Goal: Task Accomplishment & Management: Use online tool/utility

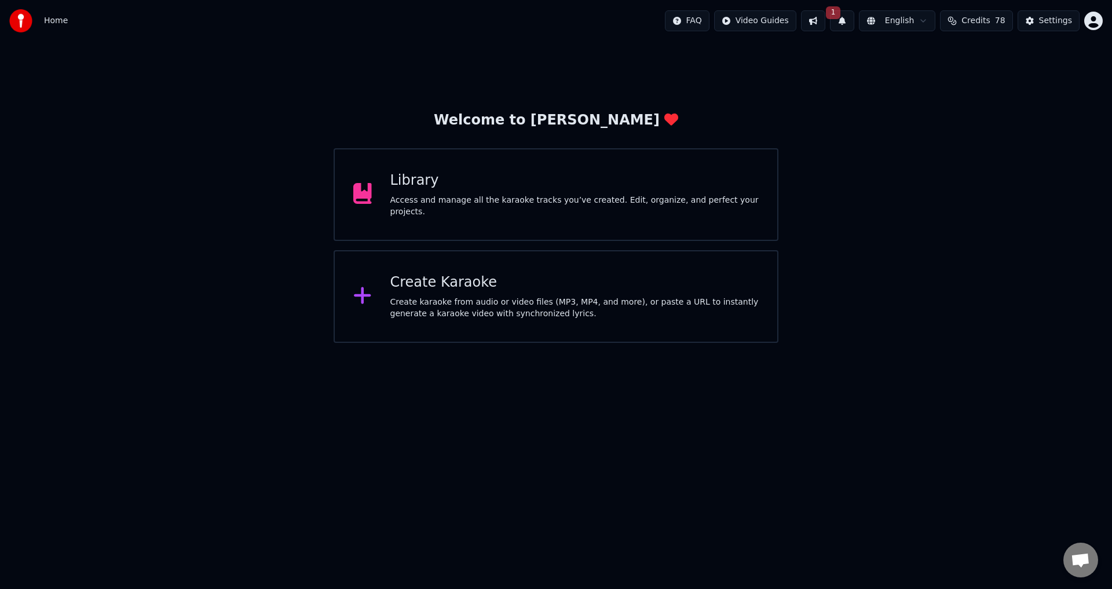
click at [580, 178] on div "Library" at bounding box center [574, 180] width 369 height 19
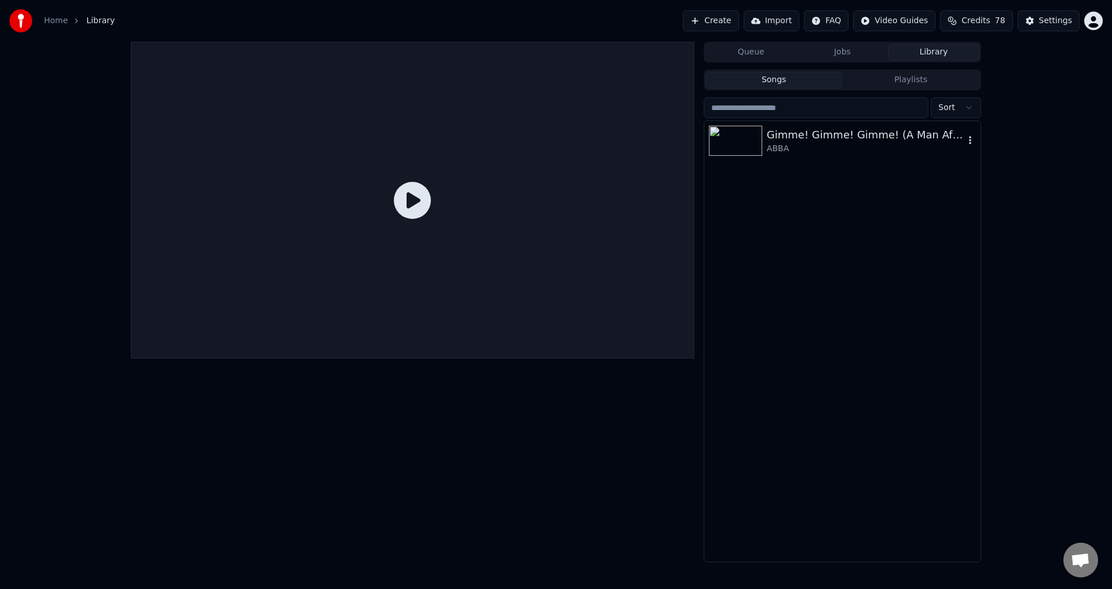
click at [798, 151] on div "ABBA" at bounding box center [866, 149] width 198 height 12
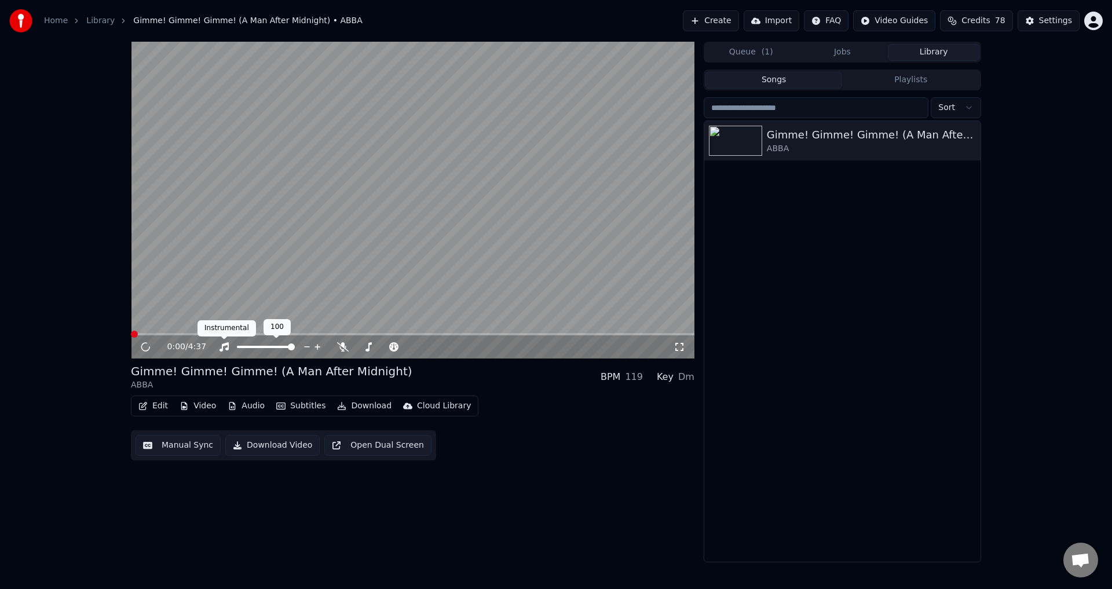
click at [224, 346] on icon at bounding box center [224, 346] width 12 height 9
click at [149, 347] on icon at bounding box center [153, 346] width 27 height 9
click at [163, 404] on button "Edit" at bounding box center [153, 406] width 39 height 16
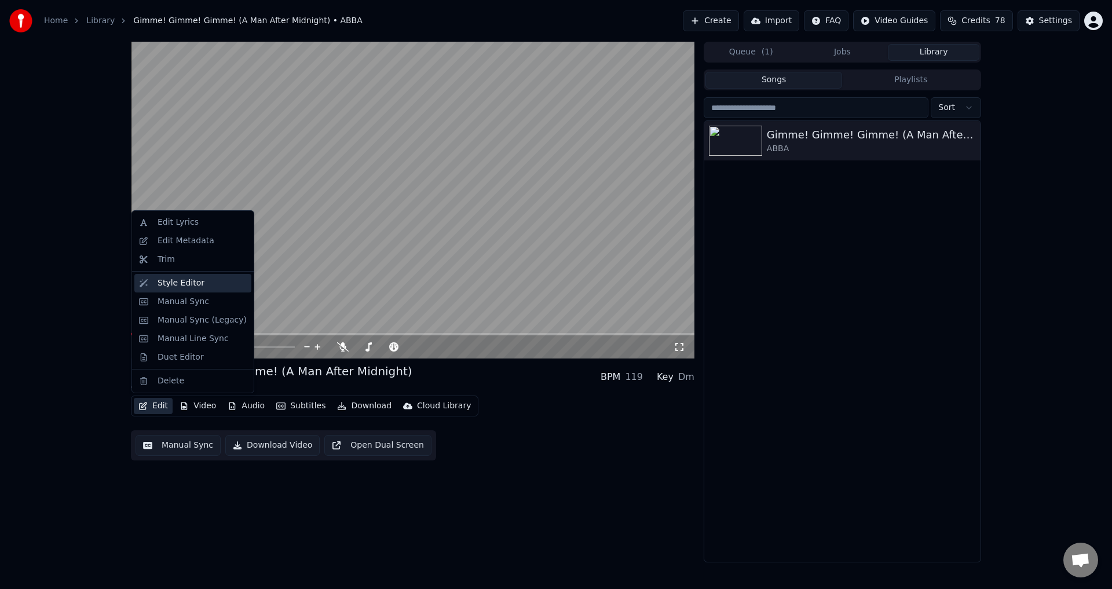
click at [192, 284] on div "Style Editor" at bounding box center [181, 283] width 47 height 12
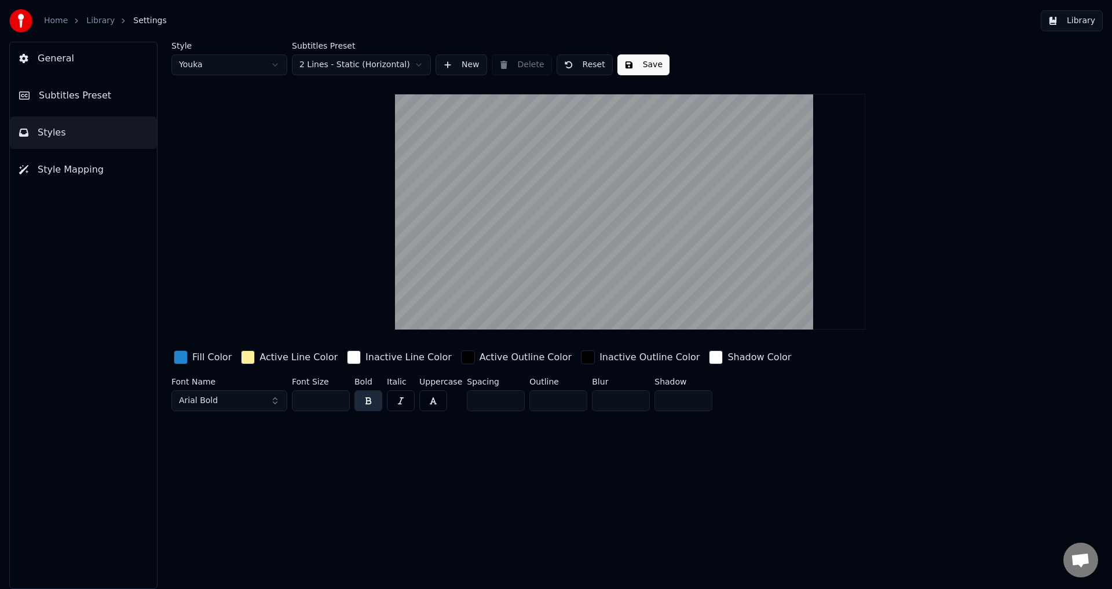
click at [246, 358] on div "button" at bounding box center [248, 357] width 14 height 14
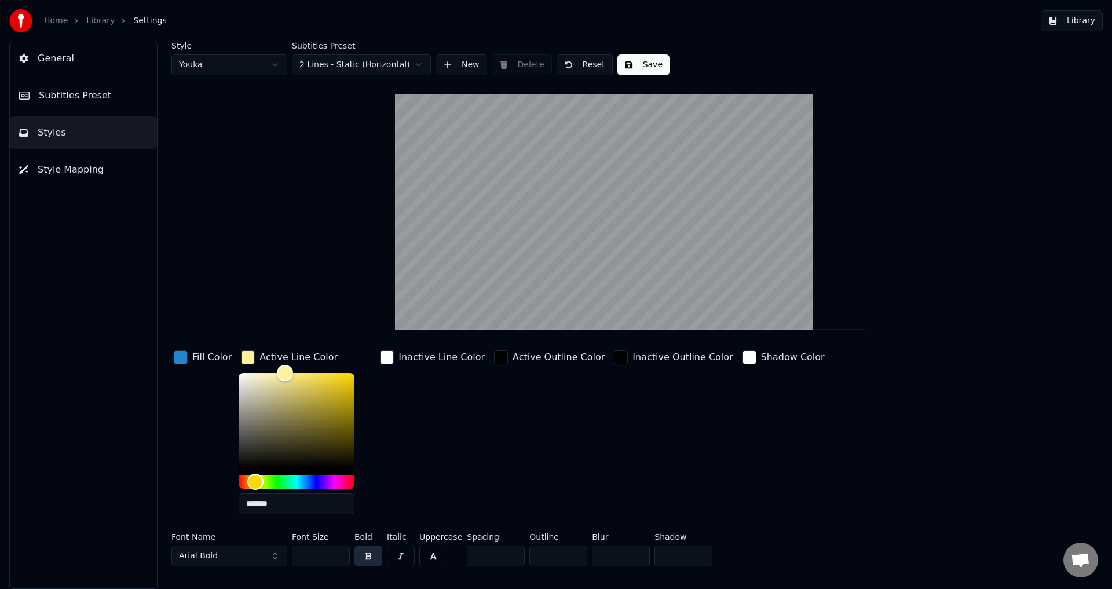
click at [184, 360] on div "button" at bounding box center [181, 357] width 14 height 14
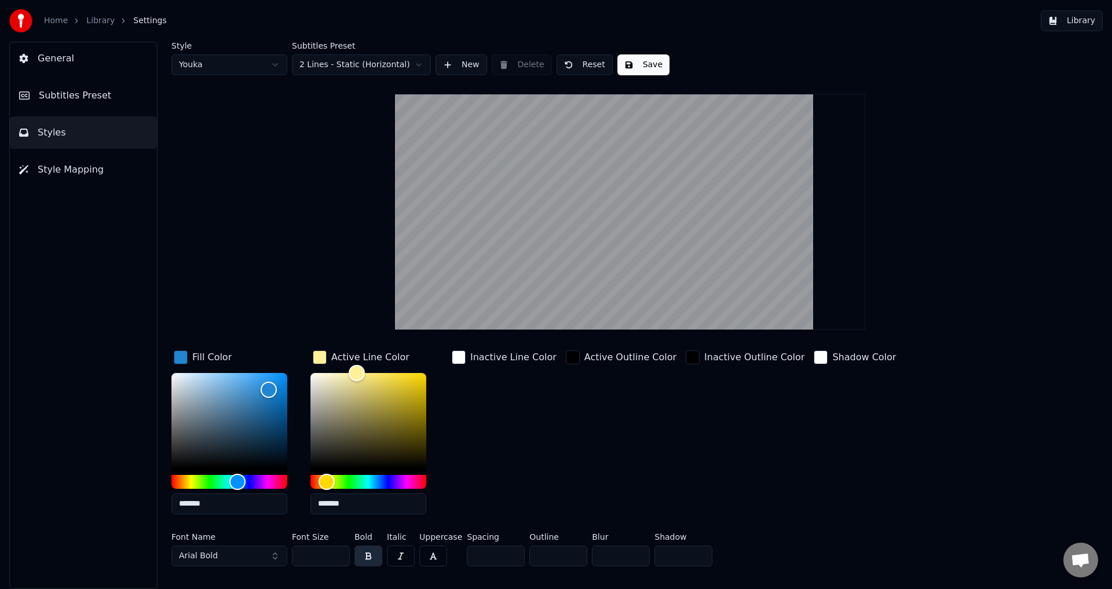
click at [455, 355] on div "button" at bounding box center [459, 357] width 14 height 14
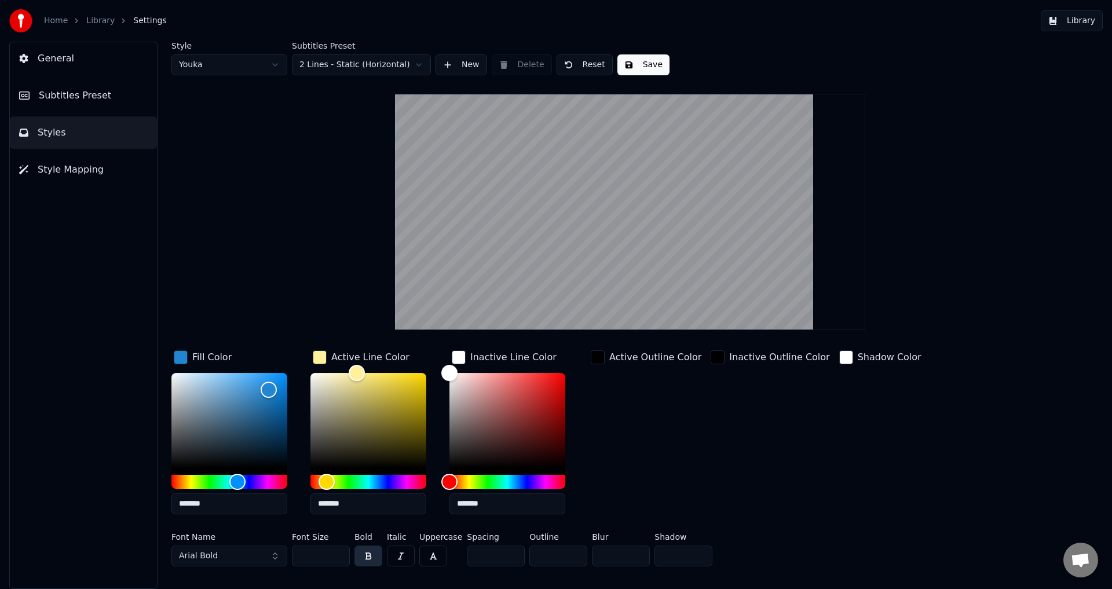
click at [596, 355] on div "button" at bounding box center [598, 357] width 14 height 14
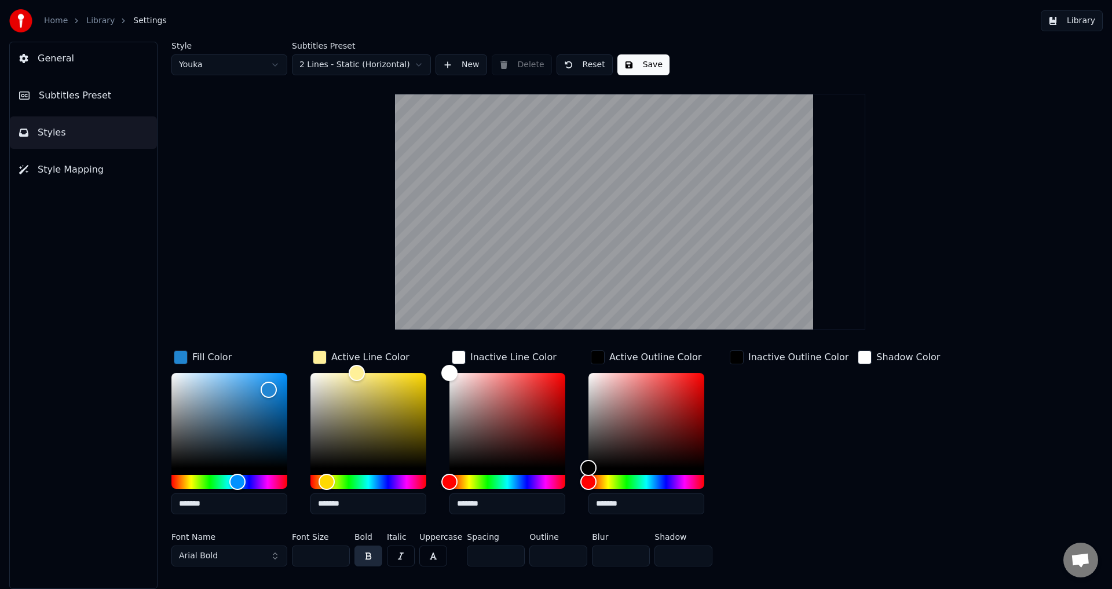
click at [734, 354] on div "button" at bounding box center [737, 357] width 14 height 14
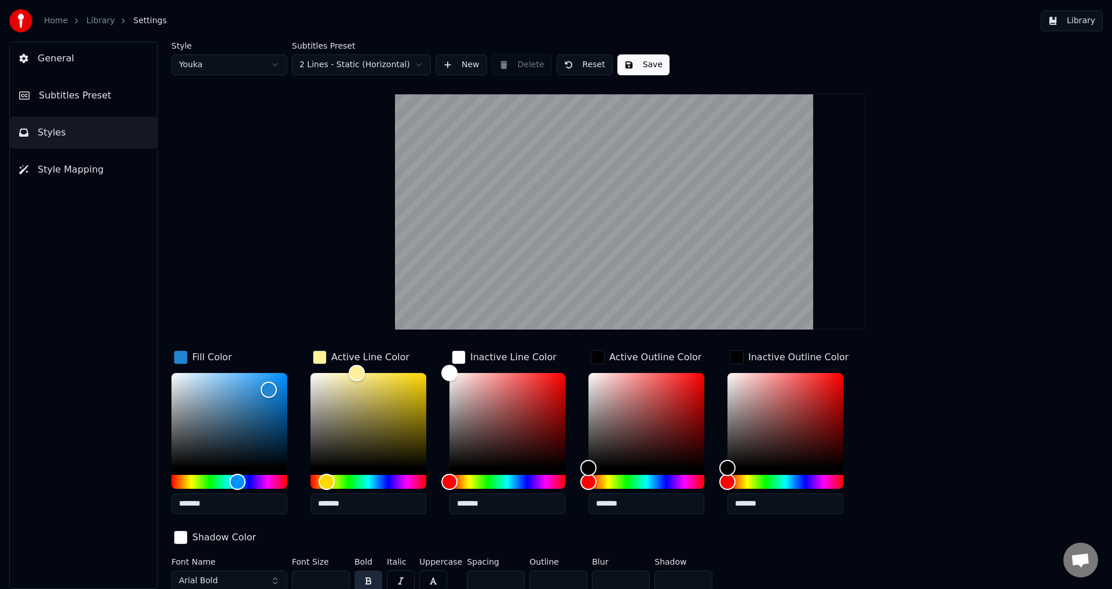
click at [188, 531] on div "button" at bounding box center [181, 538] width 14 height 14
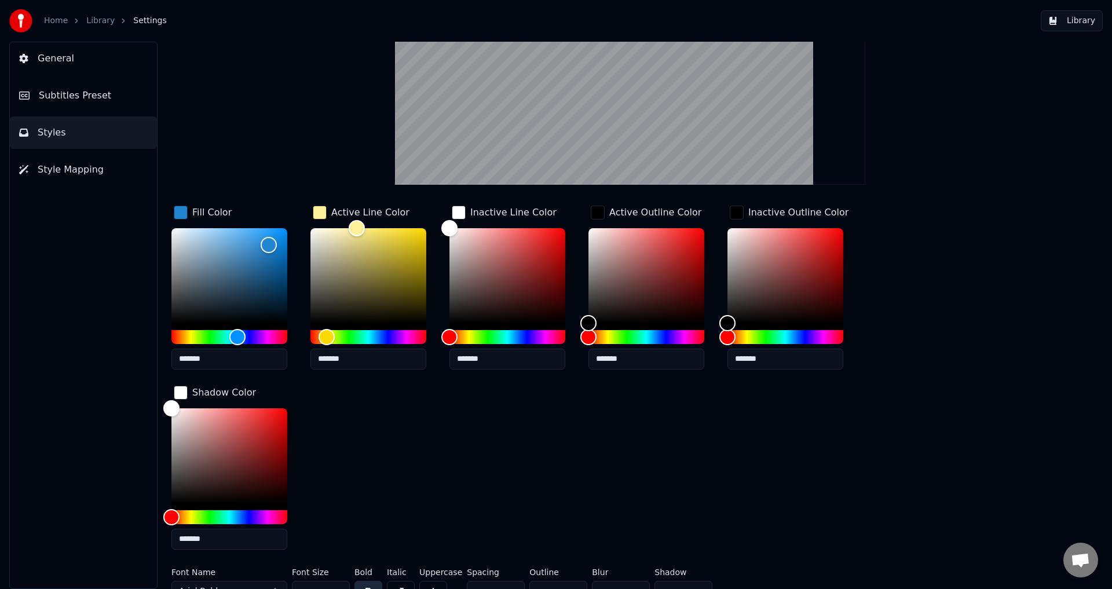
scroll to position [161, 0]
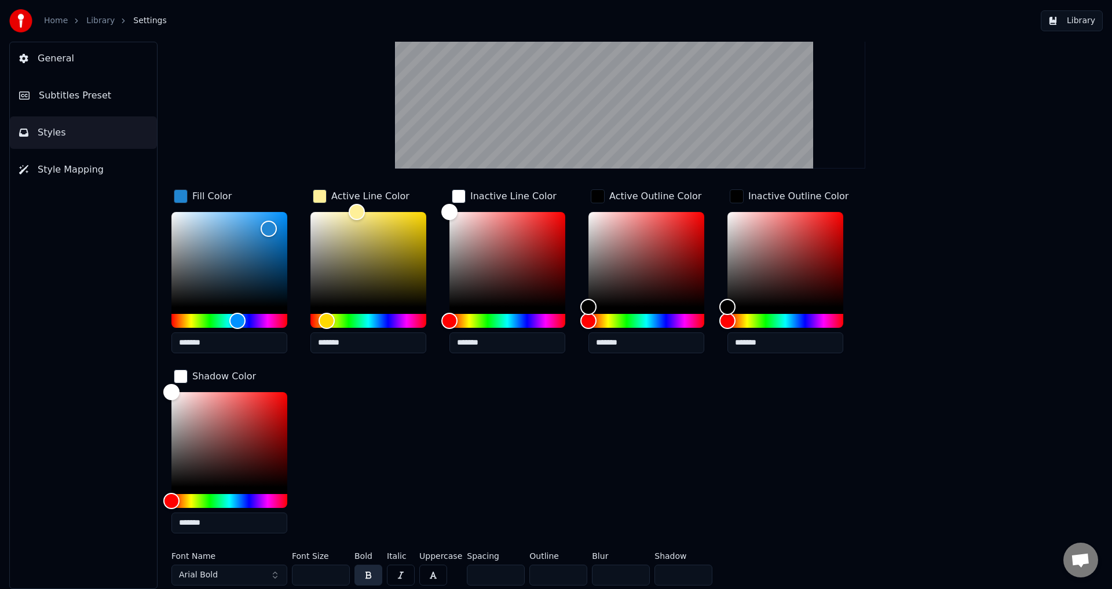
click at [57, 92] on span "Subtitles Preset" at bounding box center [75, 96] width 72 height 14
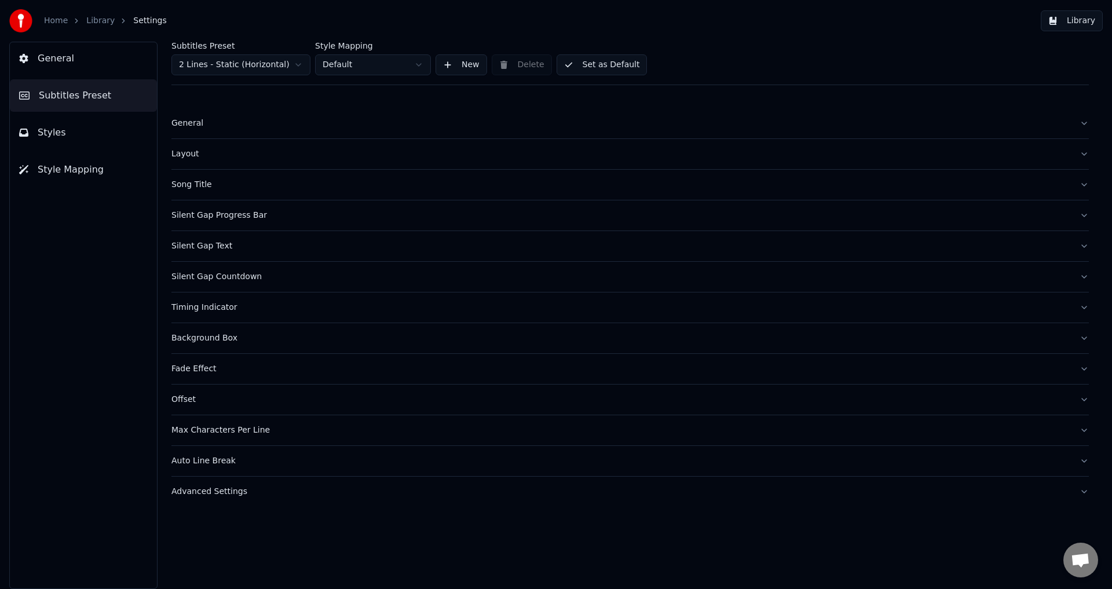
scroll to position [0, 0]
click at [47, 161] on button "Style Mapping" at bounding box center [83, 169] width 147 height 32
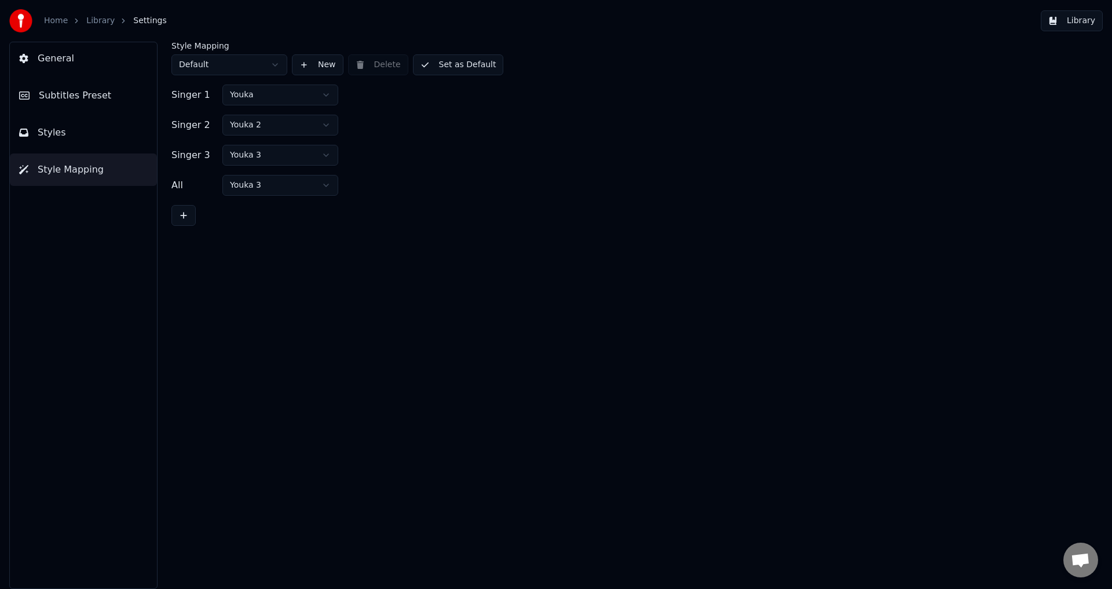
click at [54, 143] on button "Styles" at bounding box center [83, 132] width 147 height 32
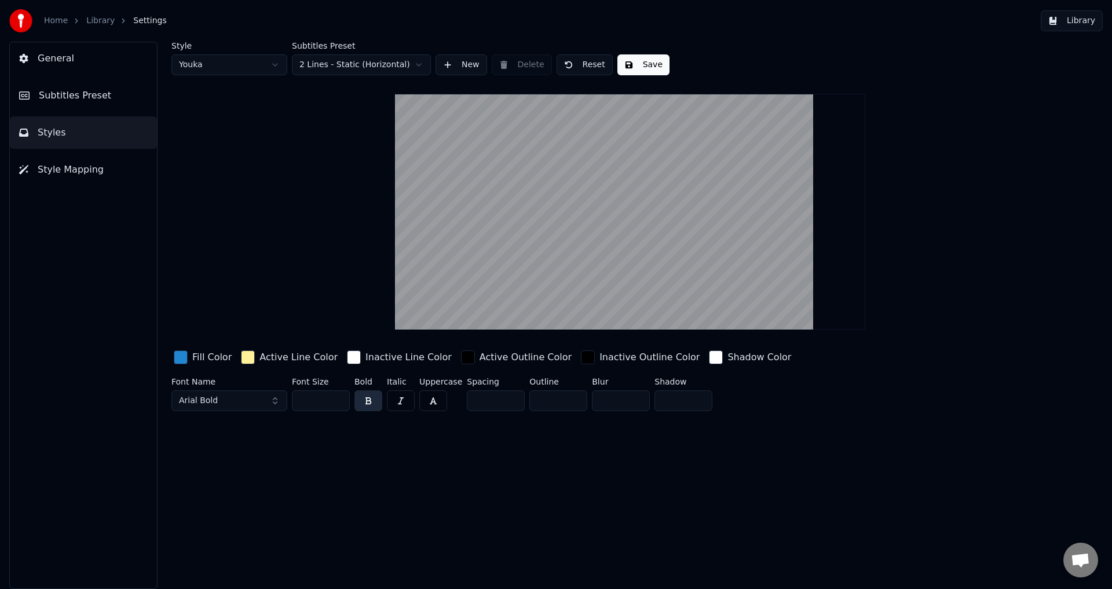
click at [233, 70] on html "Home Library Settings Library General Subtitles Preset Styles Style Mapping Sty…" at bounding box center [556, 294] width 1112 height 589
click at [238, 78] on div "Style Youka 2 Subtitles Preset 2 Lines - Static (Horizontal) New Delete Reset S…" at bounding box center [629, 229] width 917 height 374
click at [240, 71] on html "Home Library Settings Library General Subtitles Preset Styles Style Mapping Sty…" at bounding box center [556, 294] width 1112 height 589
click at [225, 64] on html "Home Library Settings Library General Subtitles Preset Styles Style Mapping Sty…" at bounding box center [556, 294] width 1112 height 589
click at [45, 176] on span "Style Mapping" at bounding box center [71, 170] width 66 height 14
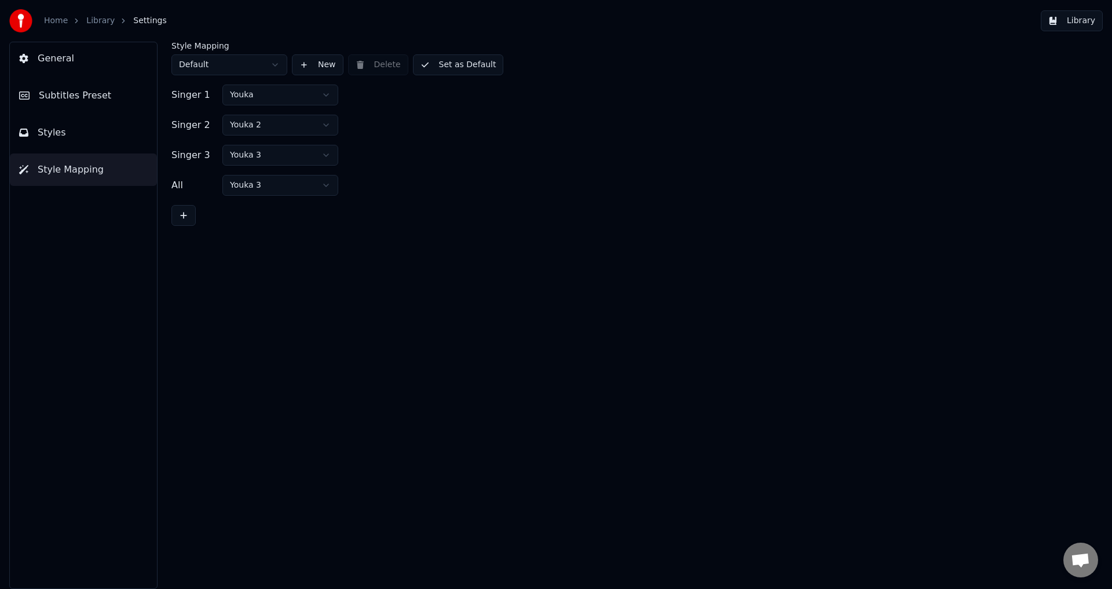
click at [71, 100] on span "Subtitles Preset" at bounding box center [75, 96] width 72 height 14
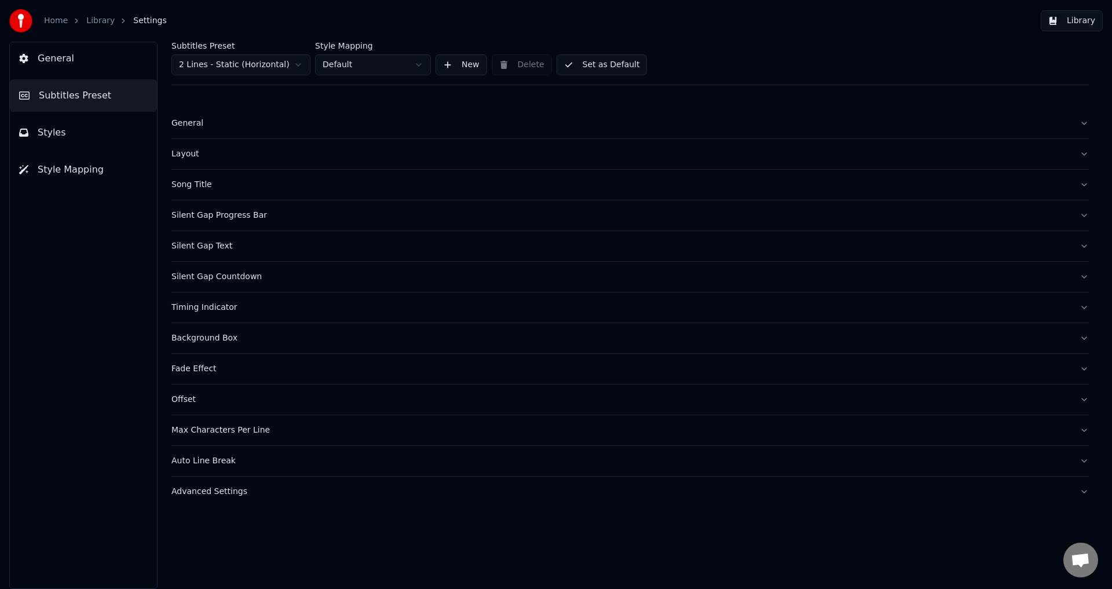
click at [198, 126] on div "General" at bounding box center [620, 124] width 899 height 12
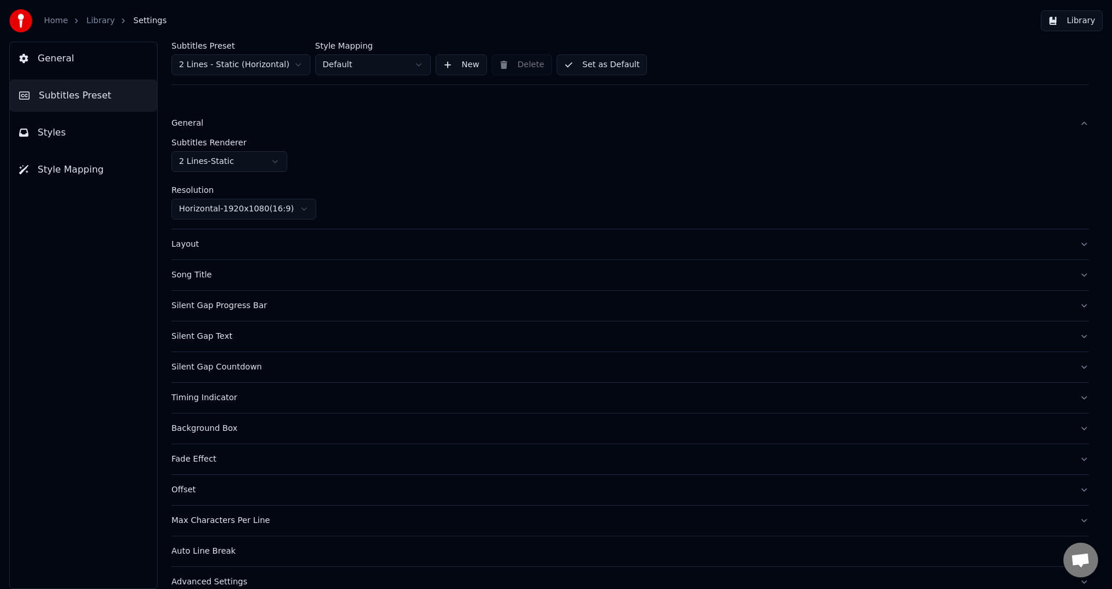
click at [198, 126] on div "General" at bounding box center [620, 124] width 899 height 12
